Goal: Obtain resource: Download file/media

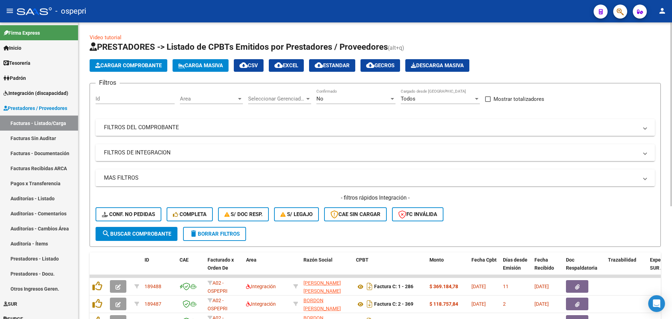
click at [644, 127] on span at bounding box center [645, 128] width 3 height 8
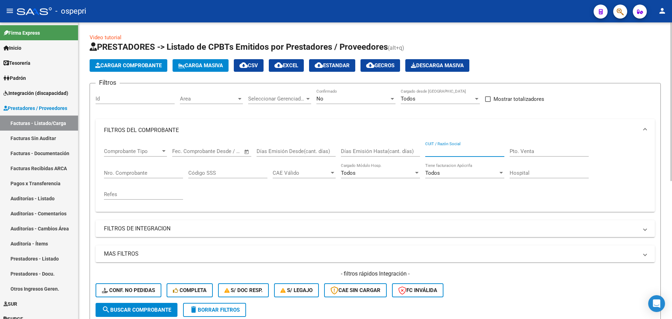
click at [452, 150] on input "CUIT / Razón Social" at bounding box center [464, 151] width 79 height 6
type input "astrada"
click at [392, 98] on div at bounding box center [392, 99] width 3 height 2
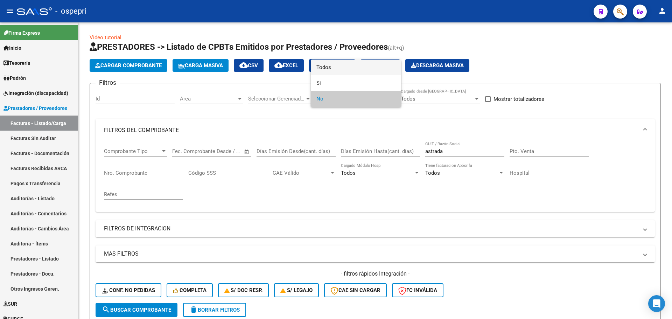
click at [330, 67] on span "Todos" at bounding box center [355, 67] width 79 height 16
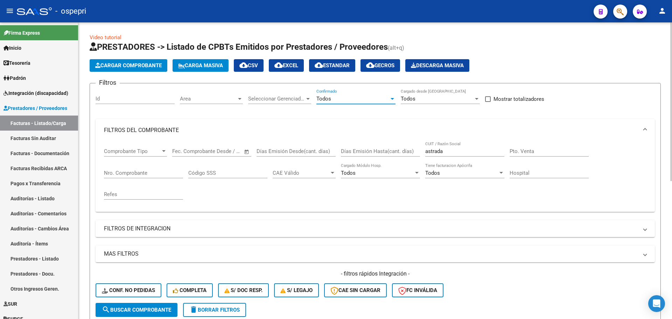
click at [161, 309] on span "search Buscar Comprobante" at bounding box center [136, 310] width 69 height 6
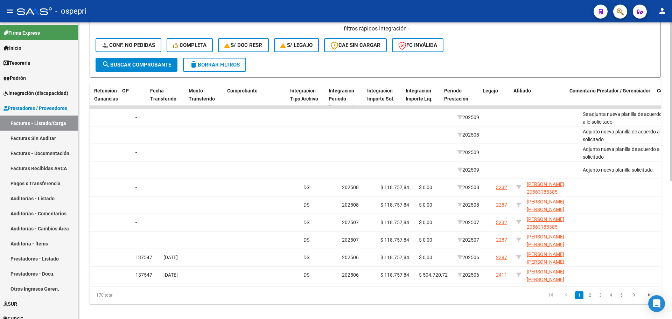
scroll to position [0, 667]
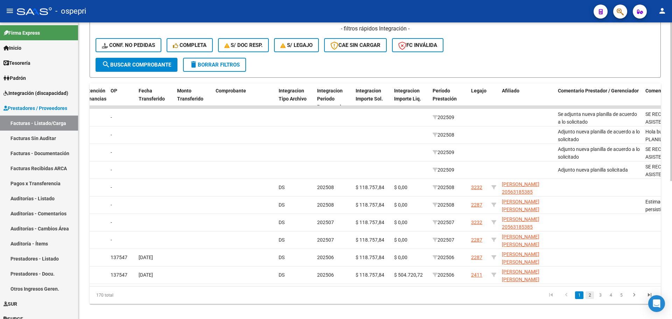
click at [589, 299] on link "2" at bounding box center [589, 295] width 8 height 8
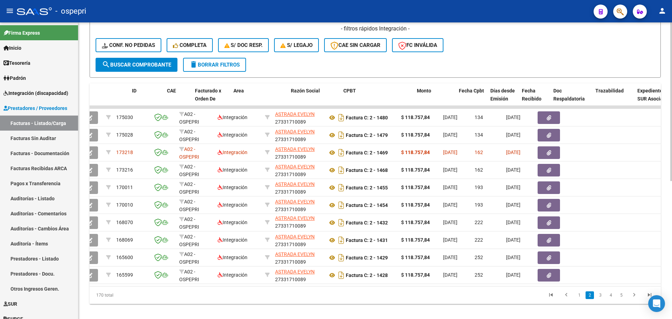
scroll to position [0, 0]
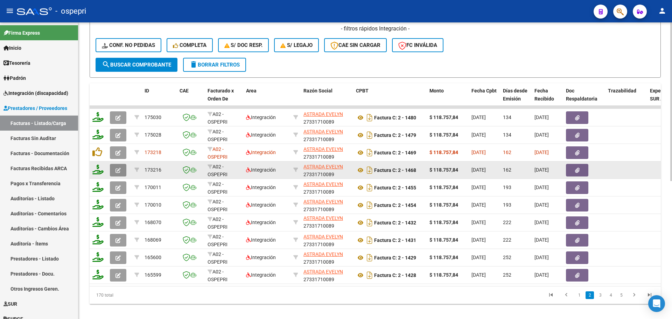
click at [118, 170] on icon "button" at bounding box center [117, 170] width 5 height 5
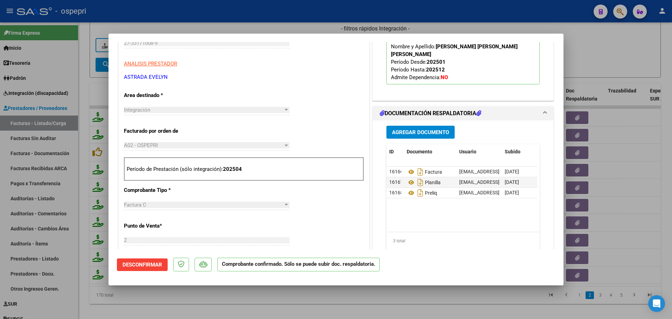
scroll to position [210, 0]
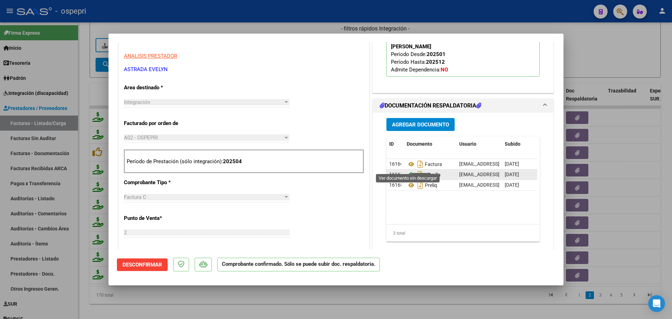
click at [407, 170] on icon at bounding box center [411, 174] width 9 height 8
type input "$ 0,00"
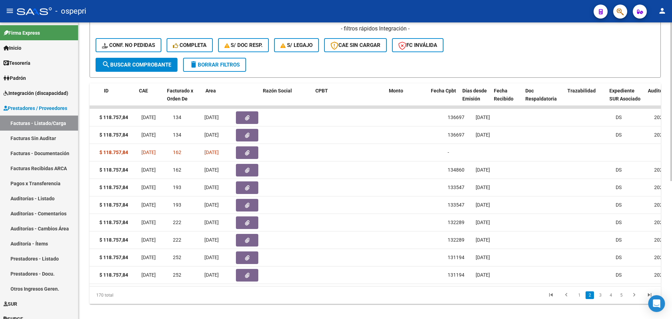
scroll to position [0, 0]
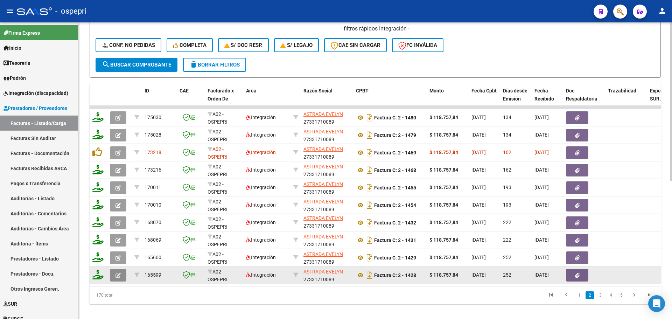
click at [118, 276] on icon "button" at bounding box center [117, 275] width 5 height 5
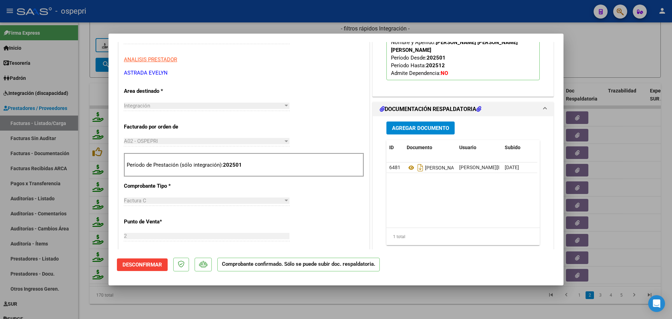
scroll to position [210, 0]
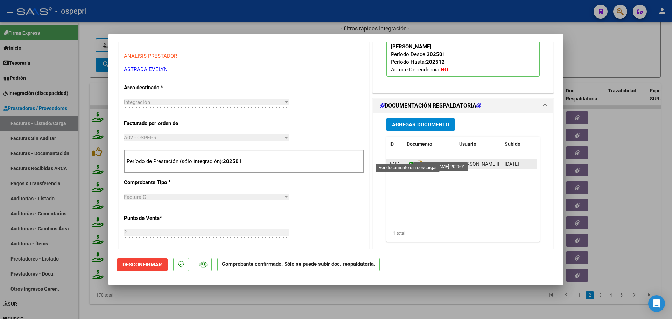
click at [407, 160] on icon at bounding box center [411, 164] width 9 height 8
type input "$ 0,00"
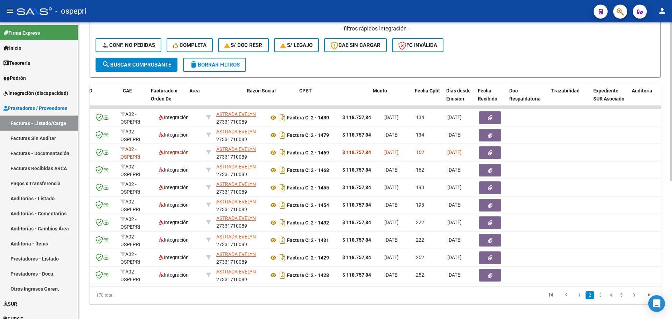
scroll to position [0, 0]
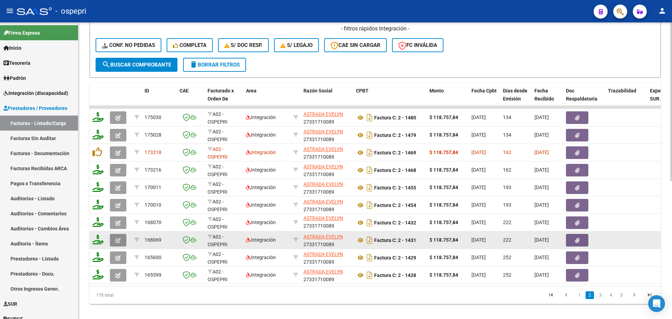
click at [114, 238] on button "button" at bounding box center [118, 240] width 16 height 13
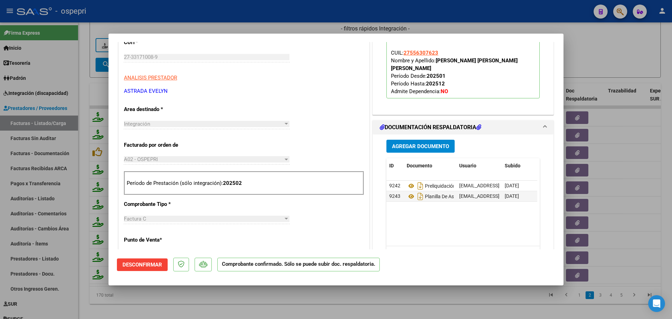
scroll to position [210, 0]
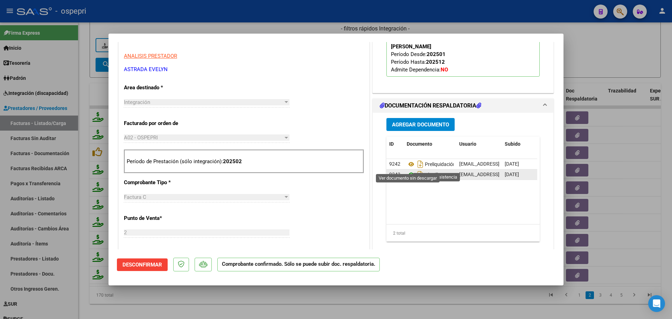
click at [407, 170] on icon at bounding box center [411, 174] width 9 height 8
type input "$ 0,00"
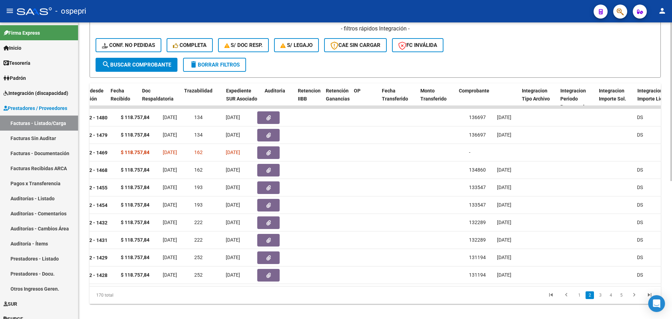
scroll to position [0, 0]
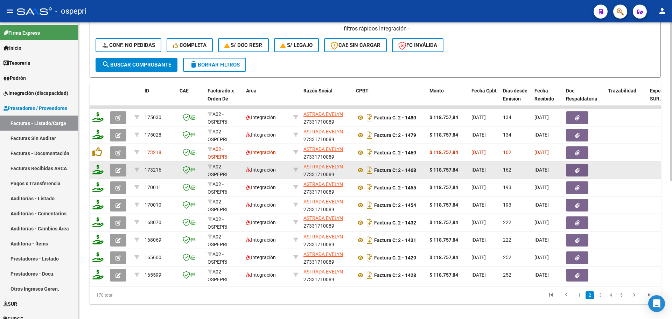
click at [119, 170] on icon "button" at bounding box center [117, 170] width 5 height 5
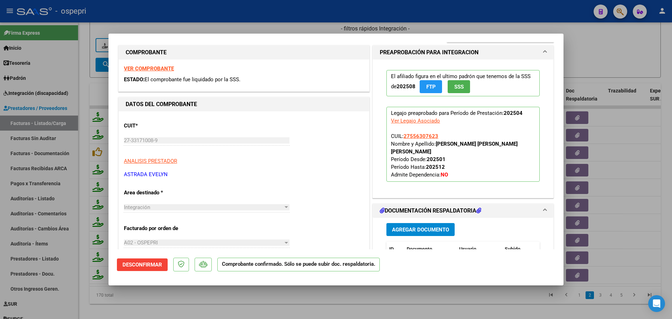
scroll to position [175, 0]
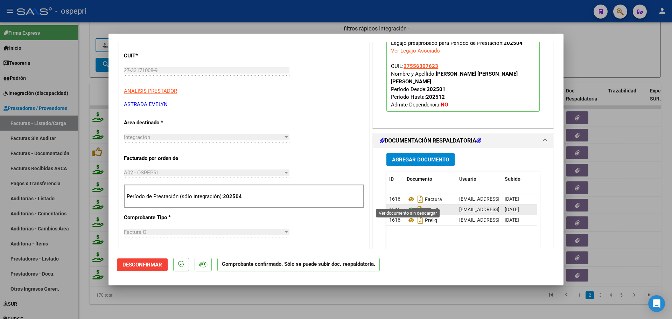
click at [409, 205] on icon at bounding box center [411, 209] width 9 height 8
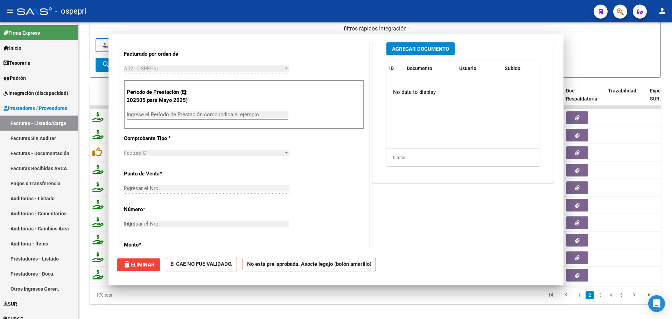
type input "$ 0,00"
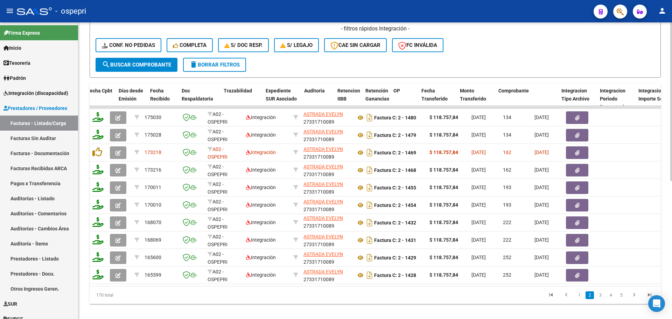
scroll to position [0, 541]
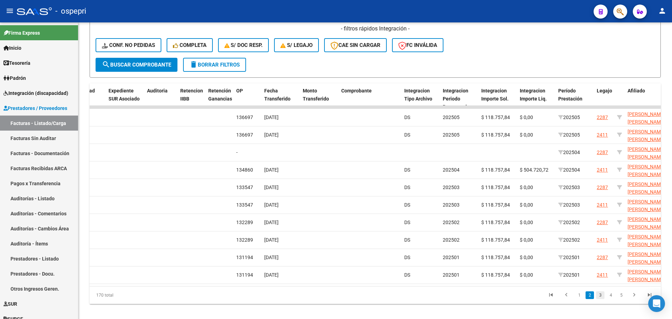
click at [602, 299] on link "3" at bounding box center [600, 295] width 8 height 8
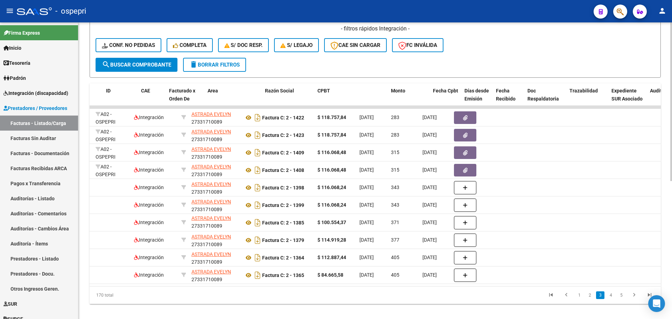
scroll to position [0, 0]
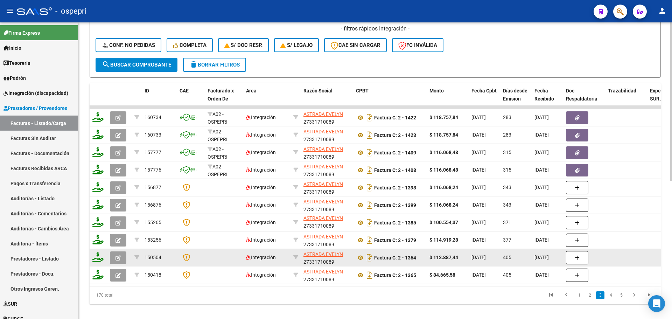
click at [121, 257] on button "button" at bounding box center [118, 257] width 16 height 13
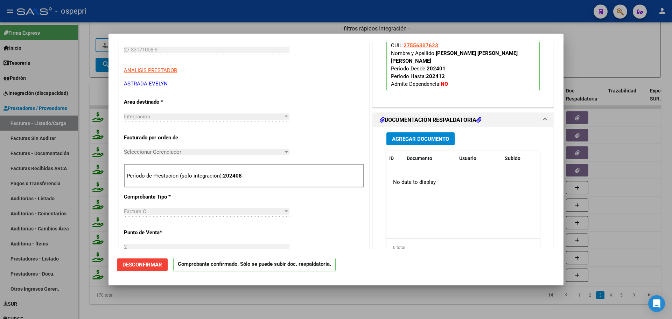
scroll to position [210, 0]
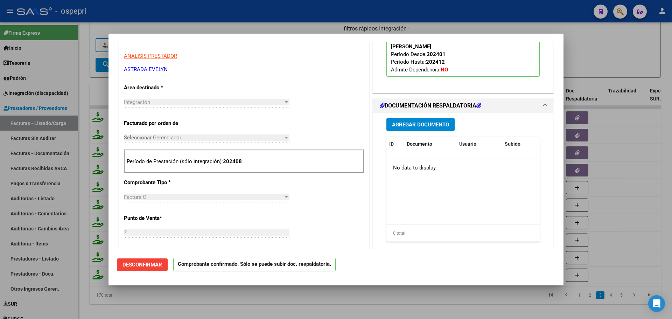
type input "$ 0,00"
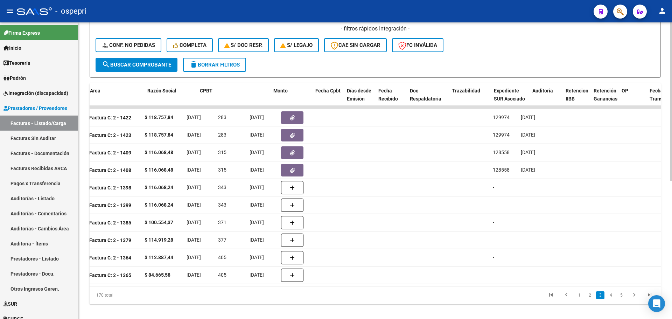
scroll to position [0, 0]
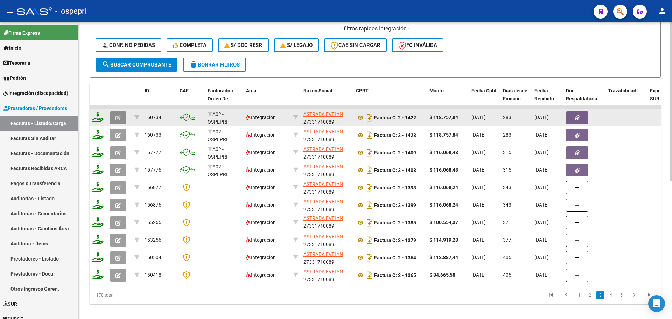
click at [116, 116] on icon "button" at bounding box center [117, 117] width 5 height 5
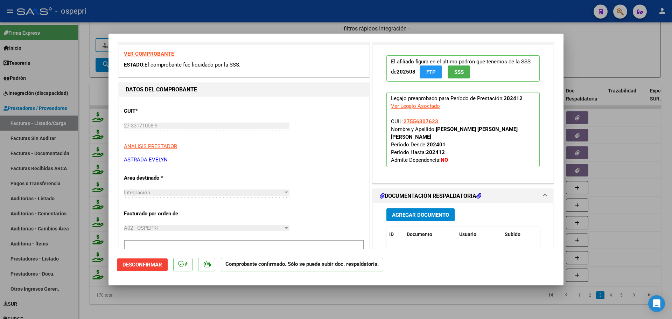
scroll to position [140, 0]
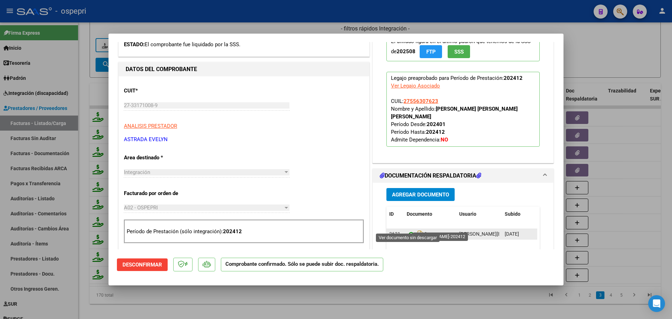
click at [408, 230] on icon at bounding box center [411, 234] width 9 height 8
type input "$ 0,00"
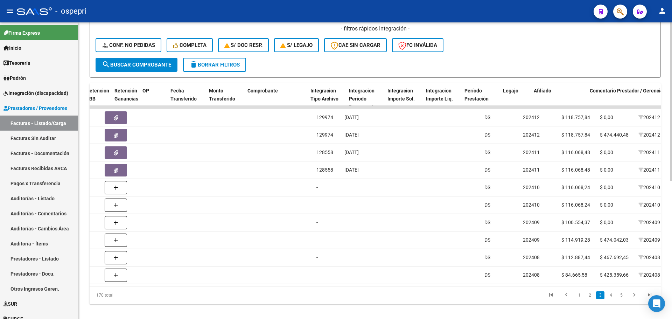
scroll to position [0, 669]
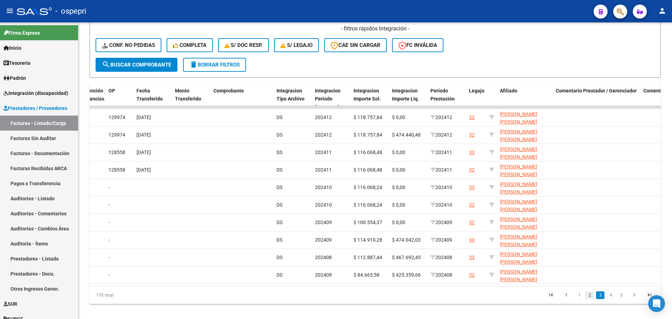
click at [590, 299] on link "2" at bounding box center [589, 295] width 8 height 8
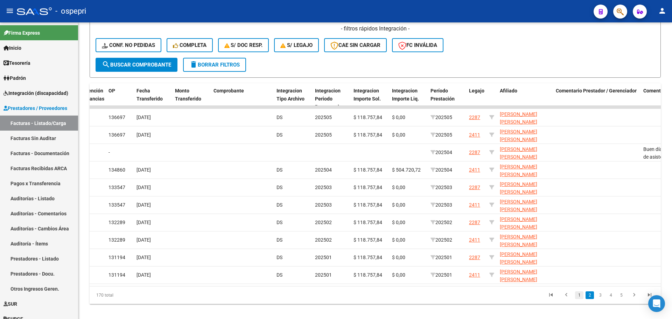
click at [579, 299] on link "1" at bounding box center [579, 295] width 8 height 8
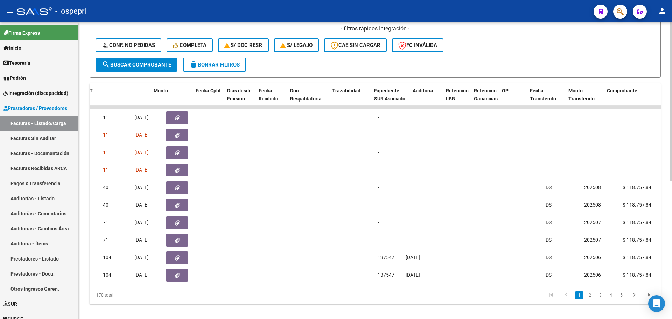
scroll to position [0, 0]
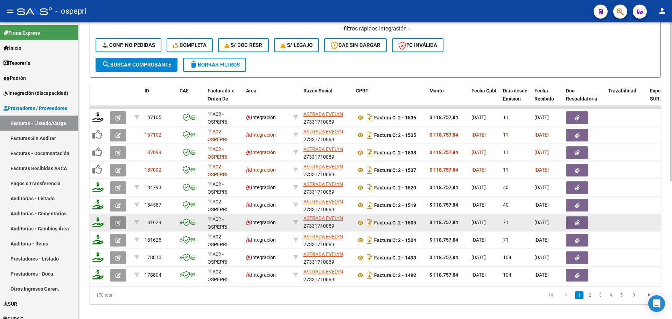
click at [117, 223] on icon "button" at bounding box center [117, 222] width 5 height 5
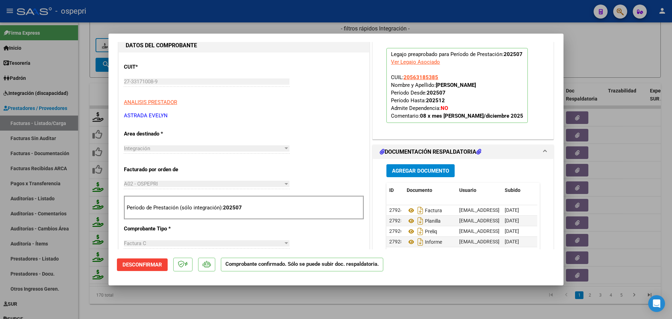
scroll to position [175, 0]
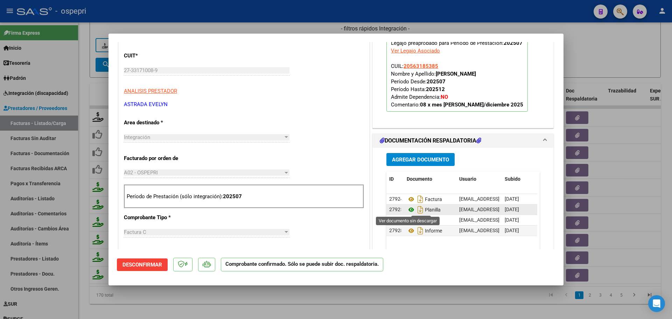
click at [409, 210] on icon at bounding box center [411, 209] width 9 height 8
type input "$ 0,00"
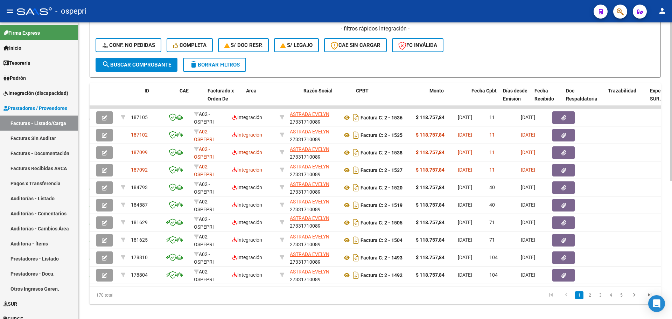
scroll to position [0, 0]
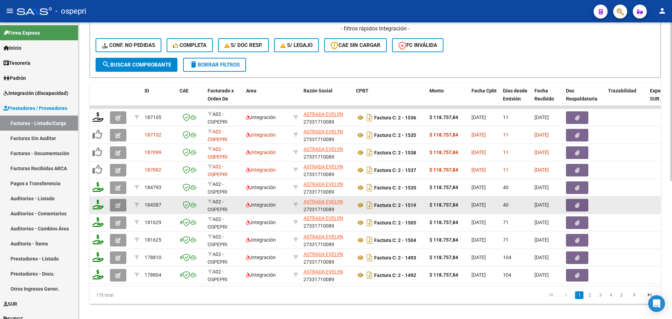
click at [118, 204] on icon "button" at bounding box center [117, 205] width 5 height 5
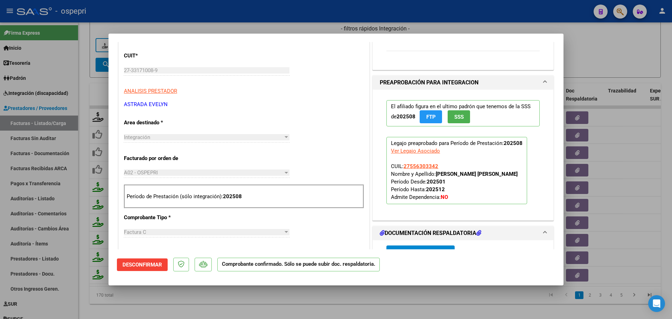
scroll to position [315, 0]
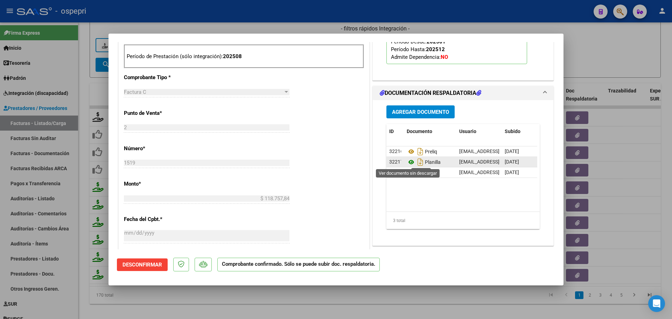
click at [407, 162] on icon at bounding box center [411, 162] width 9 height 8
type input "$ 0,00"
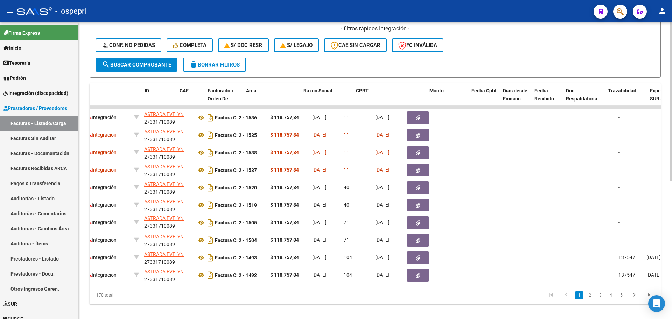
scroll to position [0, 0]
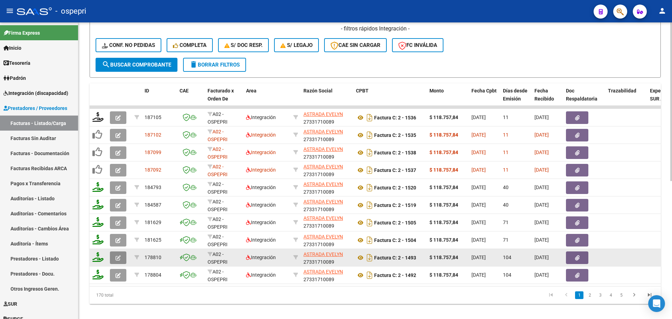
click at [121, 258] on button "button" at bounding box center [118, 257] width 16 height 13
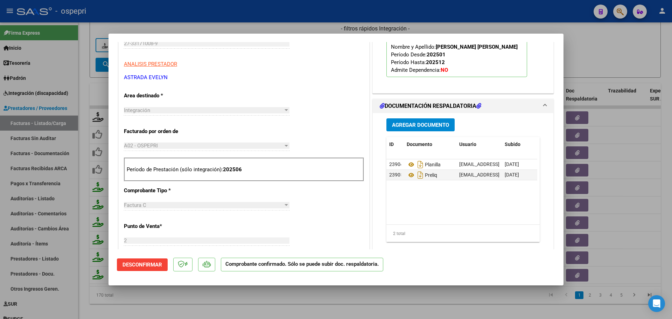
scroll to position [210, 0]
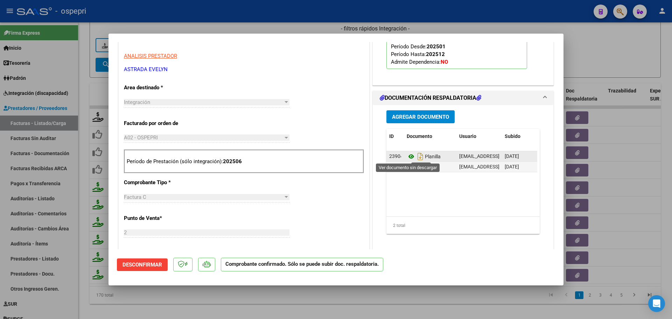
click at [407, 155] on icon at bounding box center [411, 156] width 9 height 8
type input "$ 0,00"
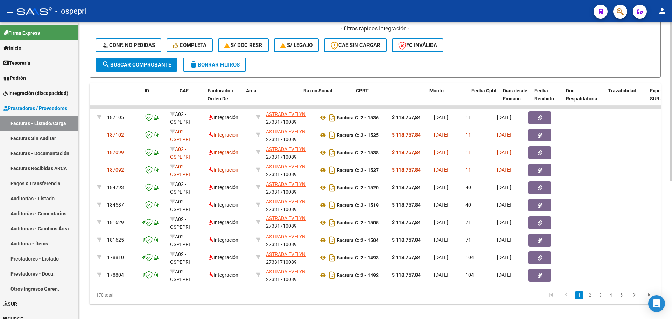
scroll to position [0, 0]
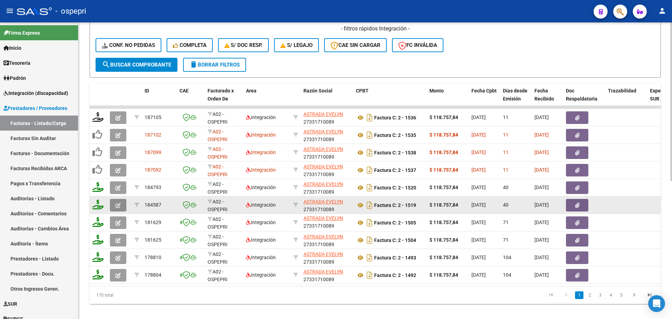
click at [118, 209] on button "button" at bounding box center [118, 205] width 16 height 13
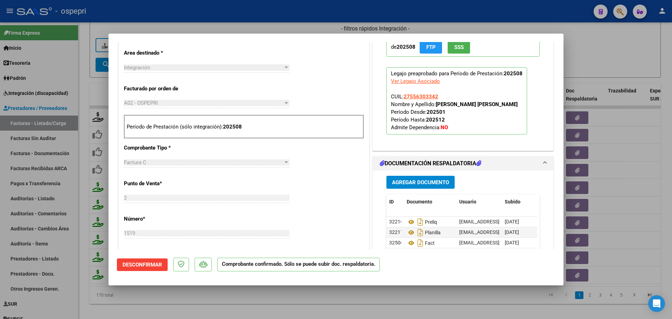
scroll to position [245, 0]
click at [408, 230] on icon at bounding box center [411, 232] width 9 height 8
type input "$ 0,00"
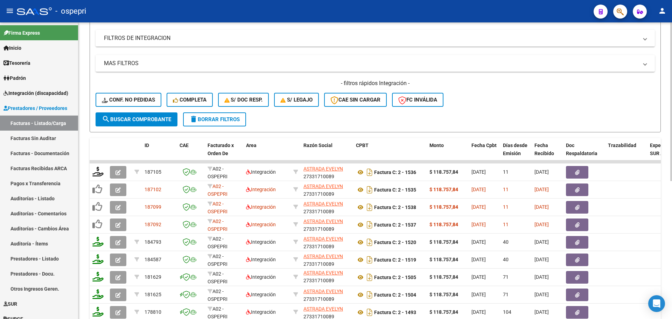
scroll to position [105, 0]
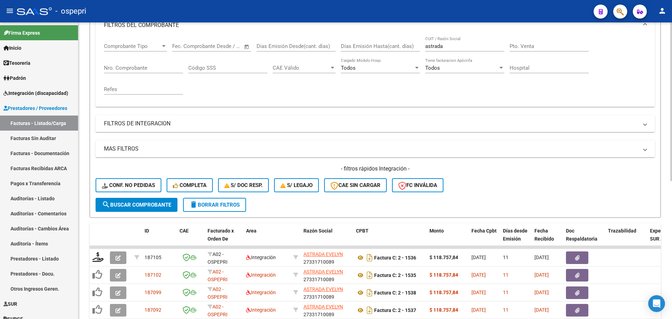
click at [445, 46] on input "astrada" at bounding box center [464, 46] width 79 height 6
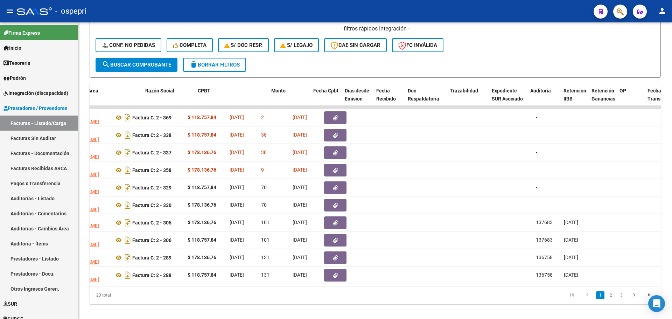
scroll to position [0, 0]
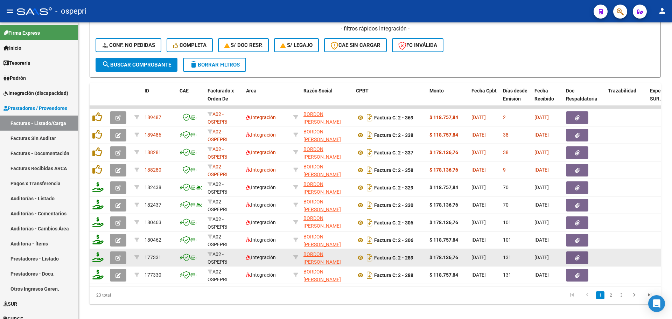
type input "bordon"
click at [113, 257] on button "button" at bounding box center [118, 257] width 16 height 13
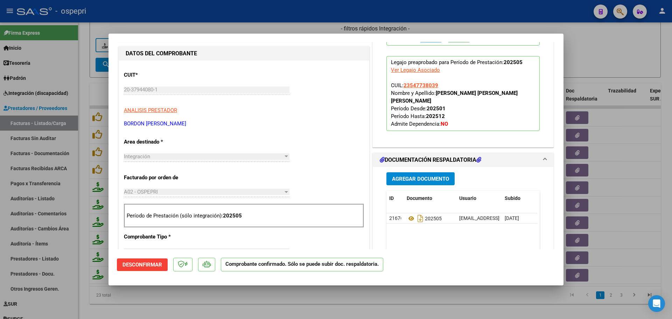
scroll to position [175, 0]
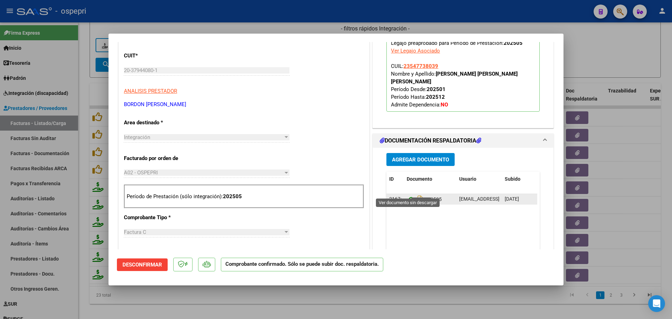
click at [408, 195] on icon at bounding box center [411, 199] width 9 height 8
